Goal: Task Accomplishment & Management: Complete application form

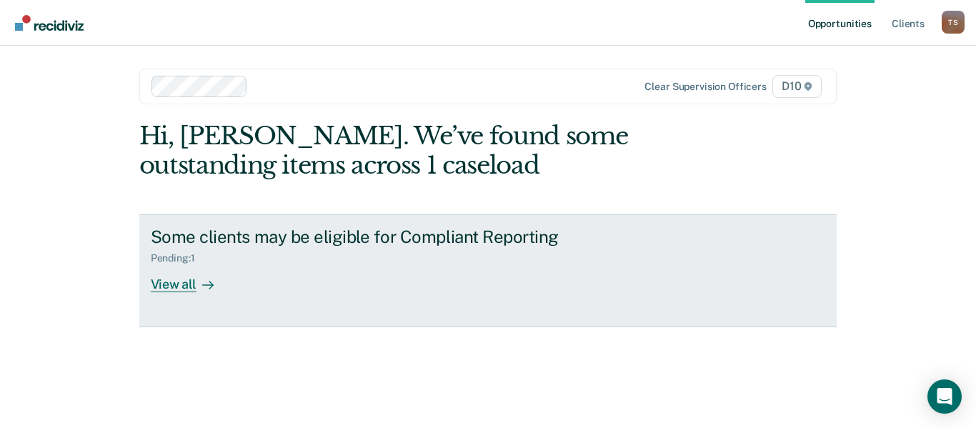
click at [171, 289] on div "View all" at bounding box center [191, 278] width 80 height 28
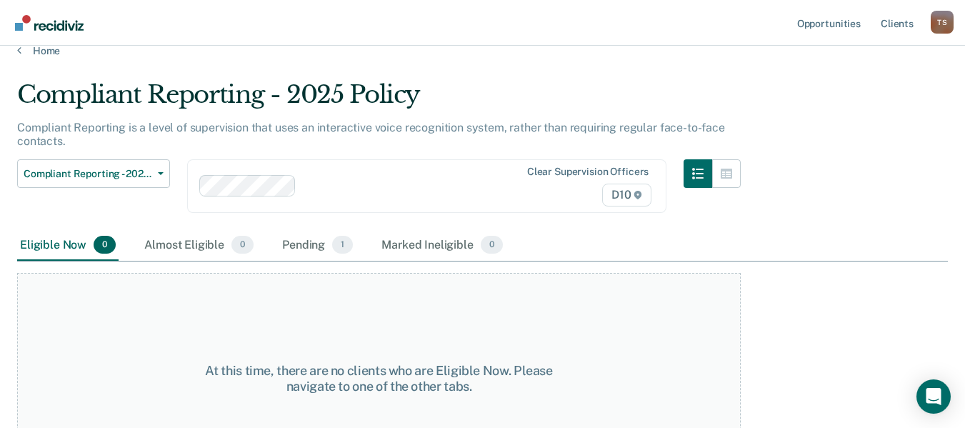
scroll to position [29, 0]
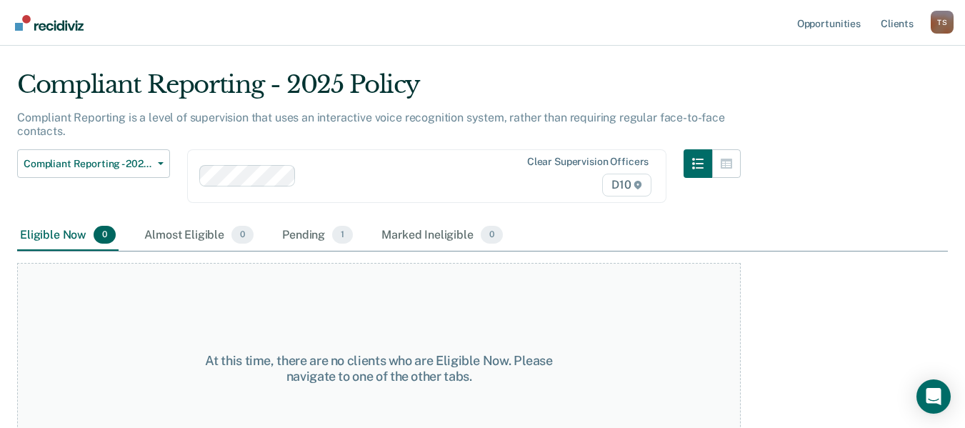
click at [323, 179] on div at bounding box center [409, 176] width 214 height 16
click at [182, 236] on div "Almost Eligible 3" at bounding box center [199, 235] width 116 height 31
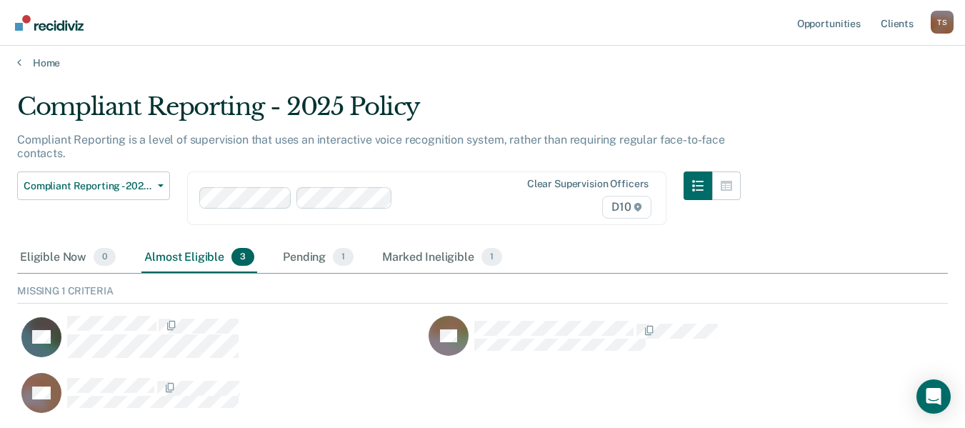
scroll to position [8, 0]
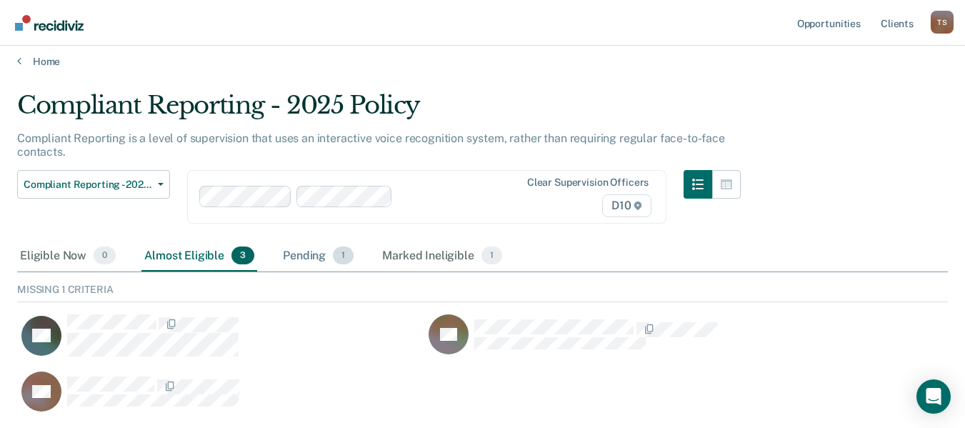
click at [304, 259] on div "Pending 1" at bounding box center [318, 256] width 76 height 31
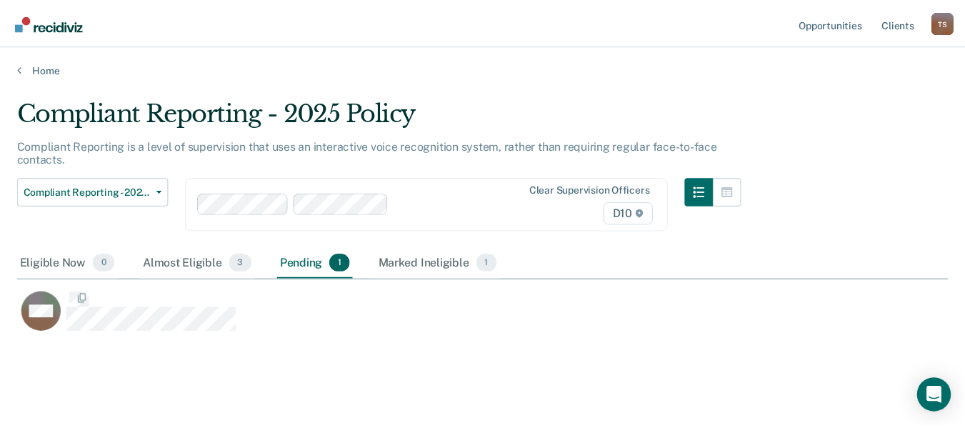
scroll to position [211, 931]
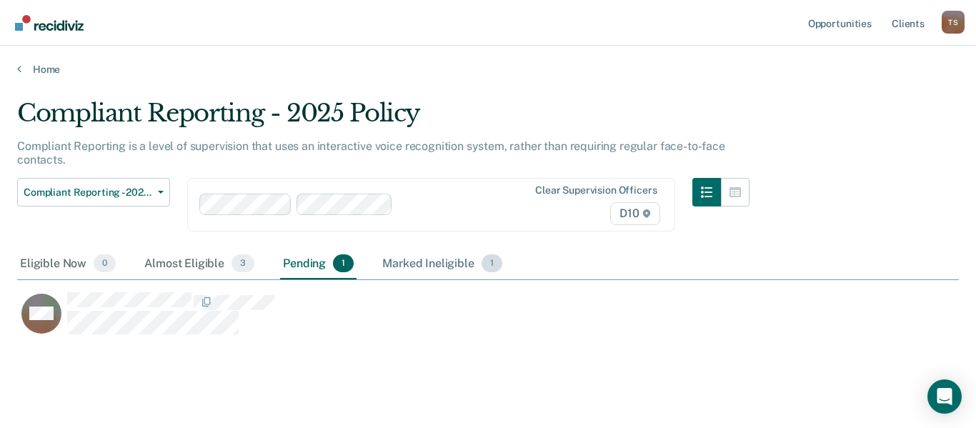
click at [430, 266] on div "Marked Ineligible 1" at bounding box center [442, 264] width 126 height 31
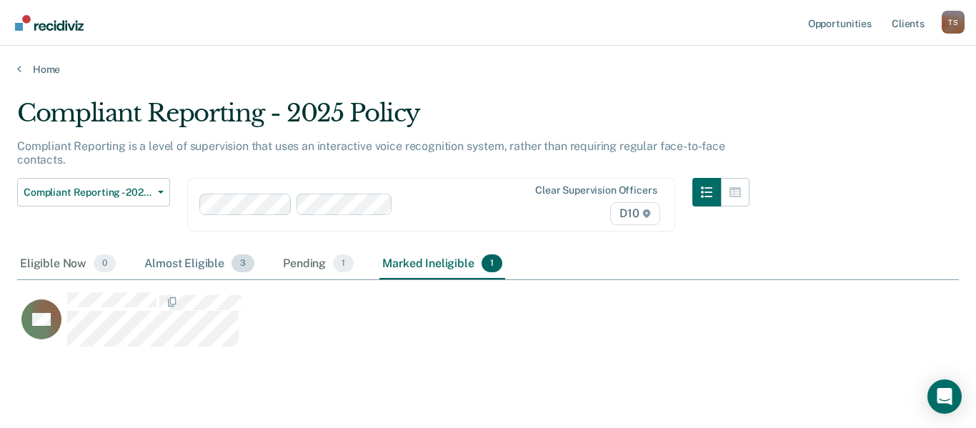
click at [179, 264] on div "Almost Eligible 3" at bounding box center [199, 264] width 116 height 31
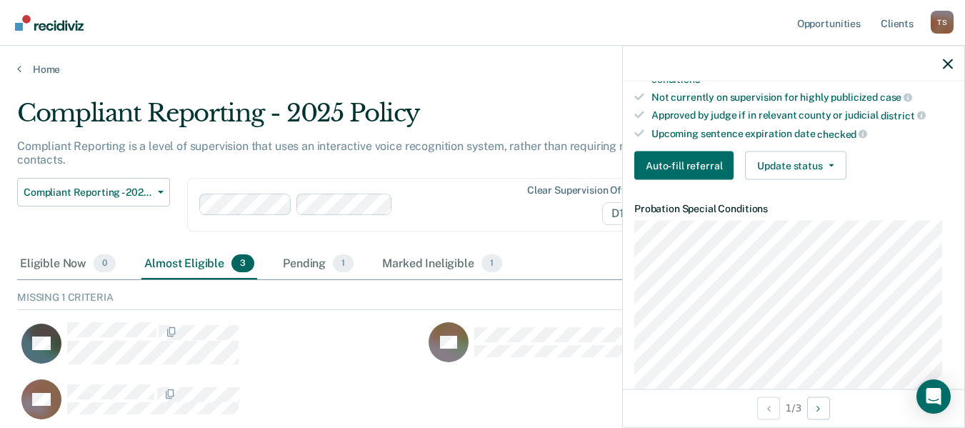
scroll to position [429, 0]
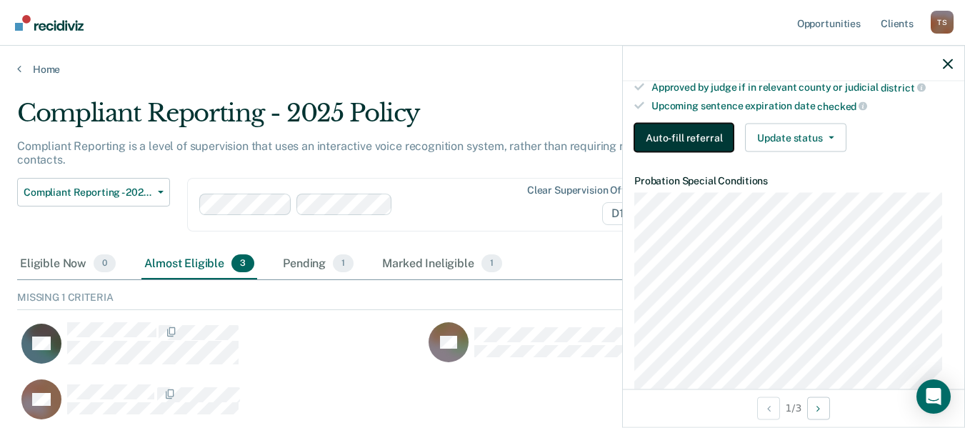
click at [674, 149] on button "Auto-fill referral" at bounding box center [683, 138] width 99 height 29
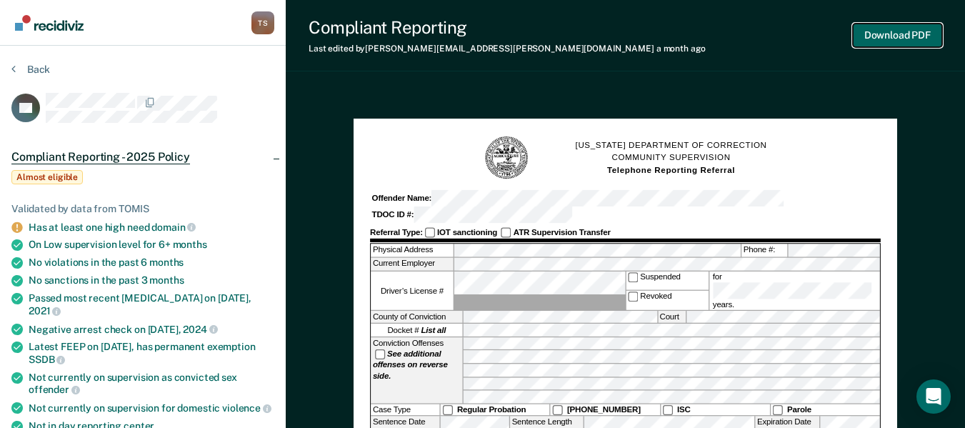
click at [893, 33] on button "Download PDF" at bounding box center [897, 36] width 89 height 24
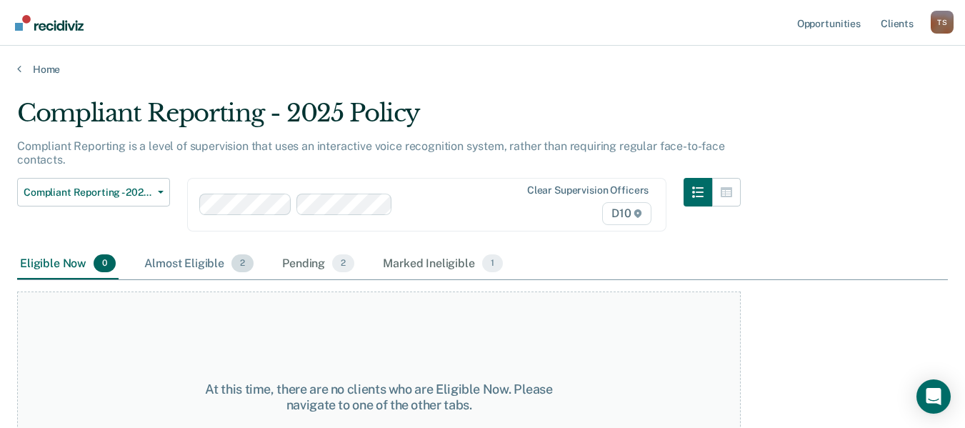
click at [212, 268] on div "Almost Eligible 2" at bounding box center [198, 264] width 115 height 31
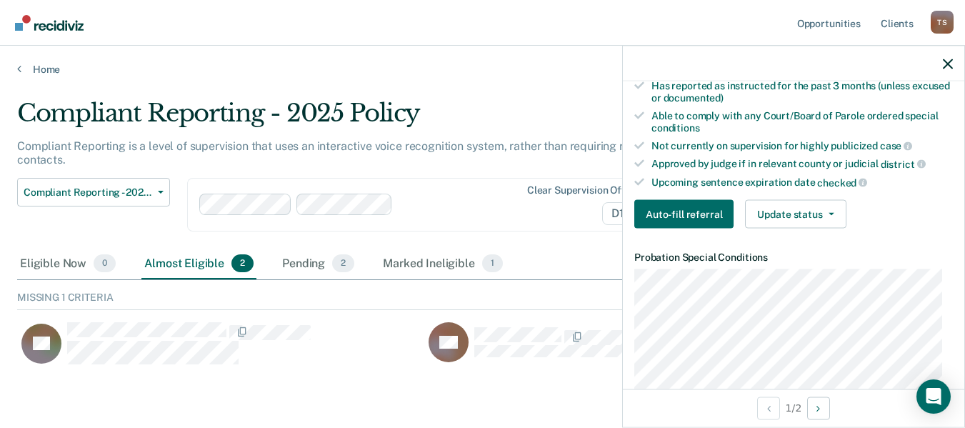
scroll to position [429, 0]
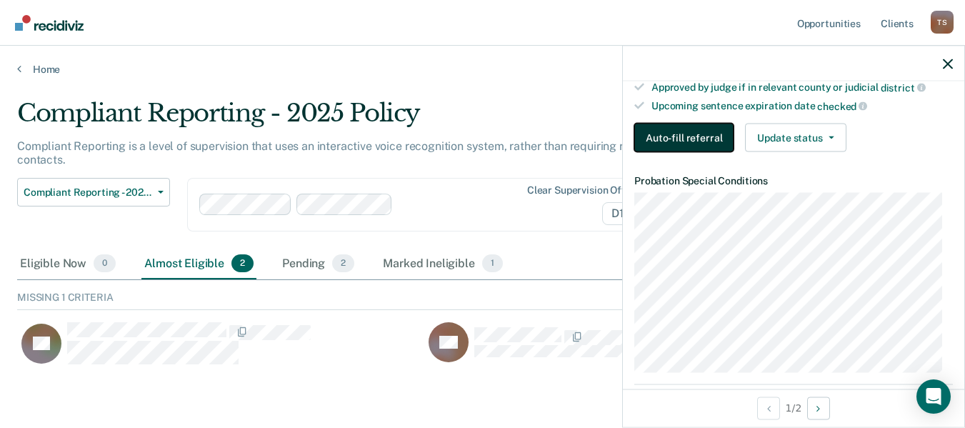
click at [686, 135] on button "Auto-fill referral" at bounding box center [683, 138] width 99 height 29
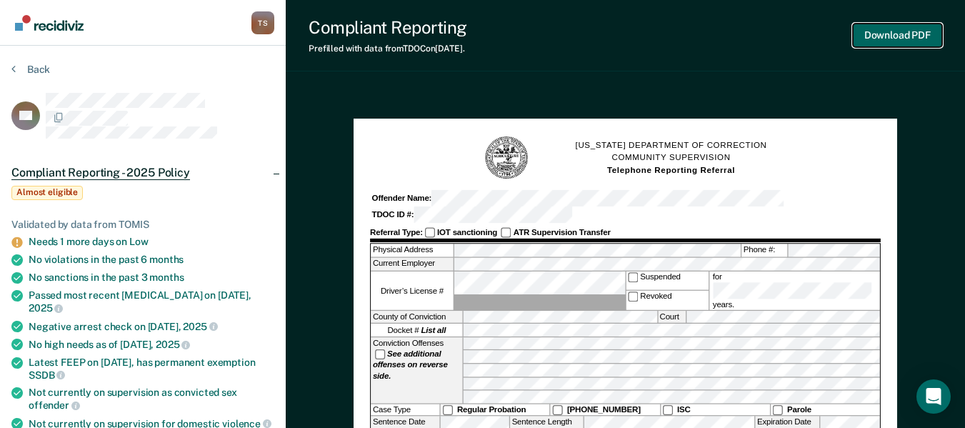
click at [902, 38] on button "Download PDF" at bounding box center [897, 36] width 89 height 24
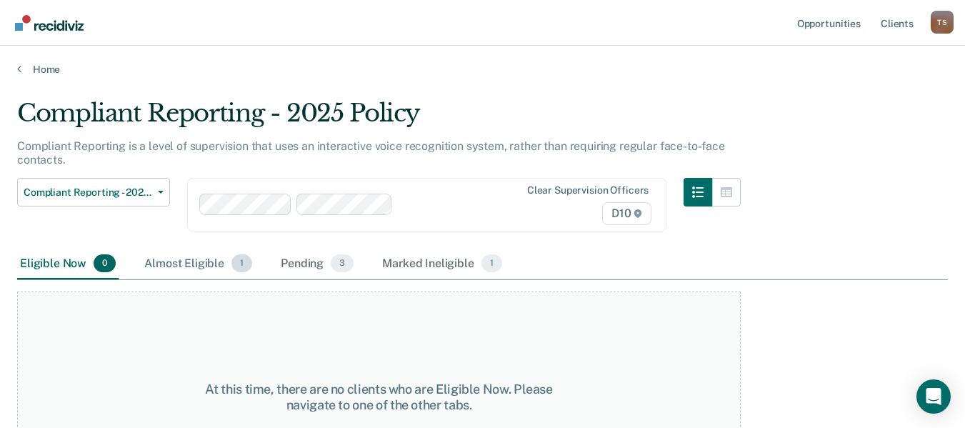
click at [196, 264] on div "Almost Eligible 1" at bounding box center [198, 264] width 114 height 31
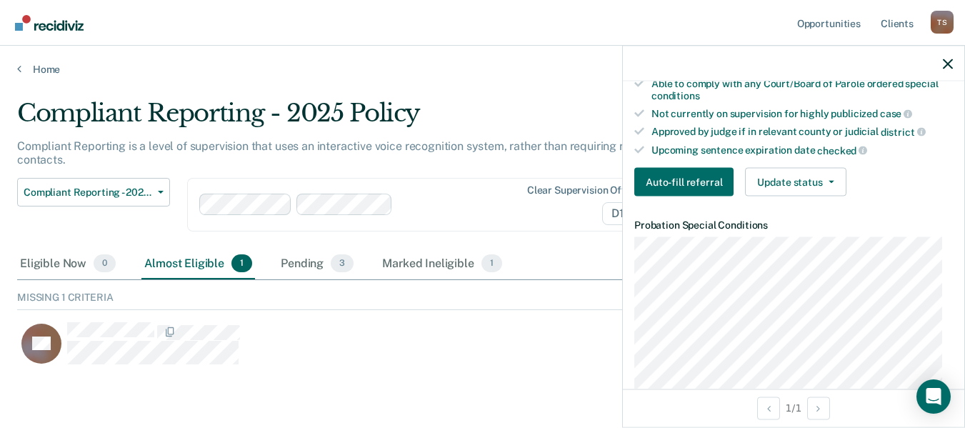
scroll to position [400, 0]
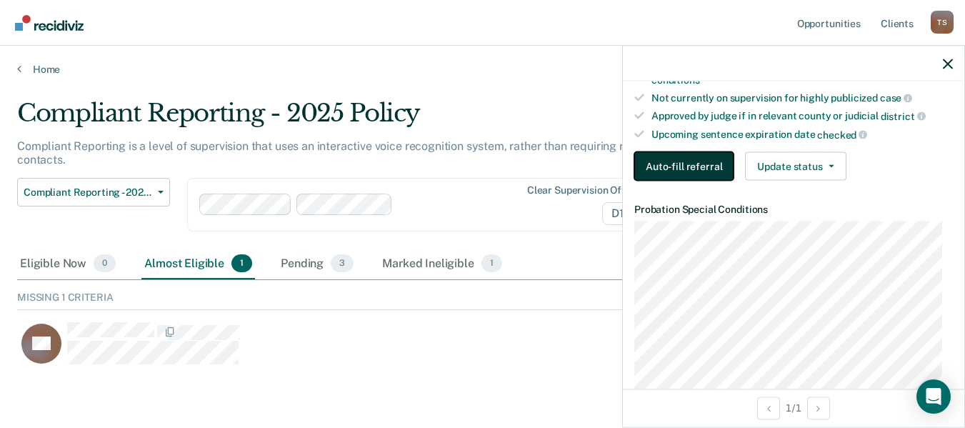
click at [676, 176] on button "Auto-fill referral" at bounding box center [683, 166] width 99 height 29
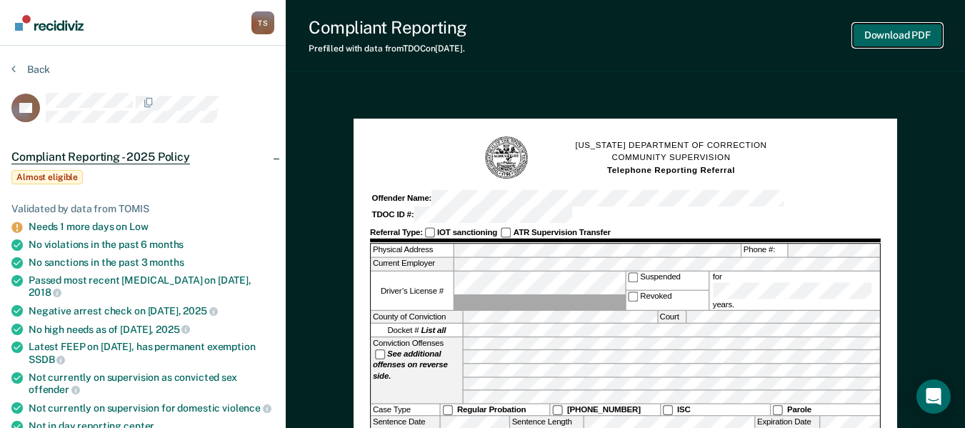
click at [899, 36] on button "Download PDF" at bounding box center [897, 36] width 89 height 24
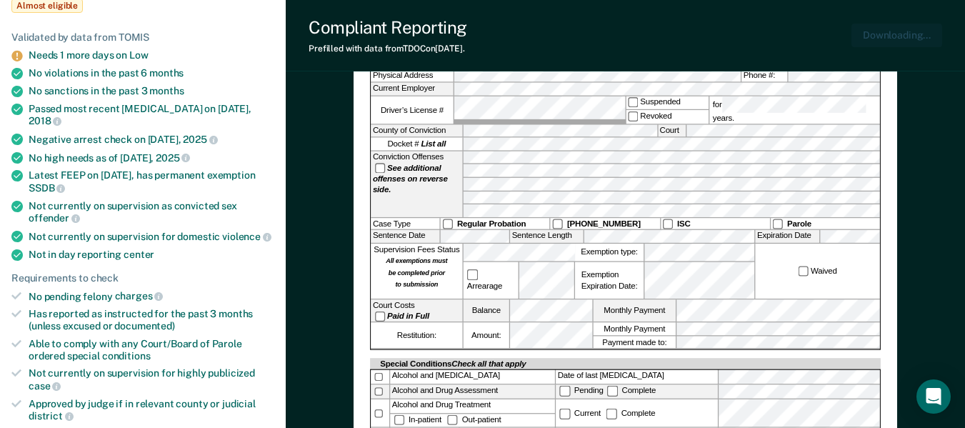
scroll to position [219, 0]
